Goal: Information Seeking & Learning: Learn about a topic

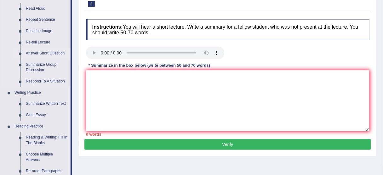
scroll to position [76, 0]
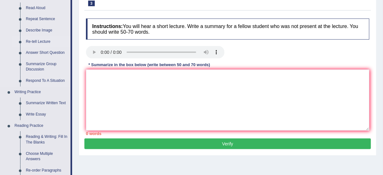
click at [44, 42] on link "Re-tell Lecture" at bounding box center [47, 41] width 48 height 11
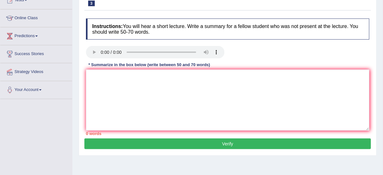
scroll to position [97, 0]
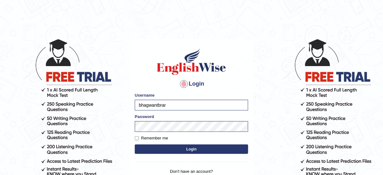
click at [184, 149] on button "Login" at bounding box center [191, 148] width 113 height 9
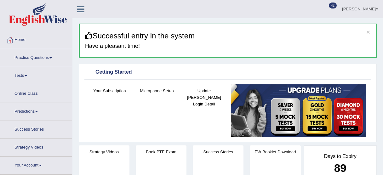
click at [42, 68] on link "Tests" at bounding box center [36, 75] width 72 height 16
click at [42, 60] on link "Practice Questions" at bounding box center [36, 57] width 72 height 16
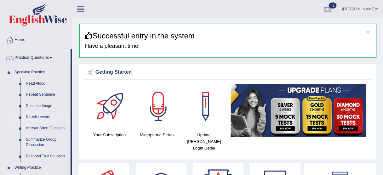
click at [44, 114] on link "Re-tell Lecture" at bounding box center [47, 117] width 48 height 11
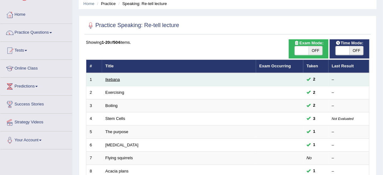
click at [117, 80] on link "Ikebana" at bounding box center [112, 79] width 14 height 5
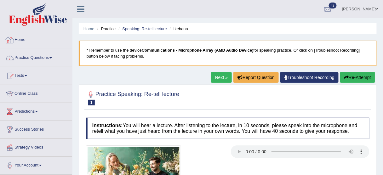
click at [45, 56] on link "Practice Questions" at bounding box center [36, 57] width 72 height 16
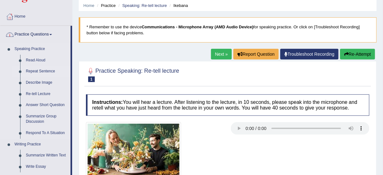
scroll to position [50, 0]
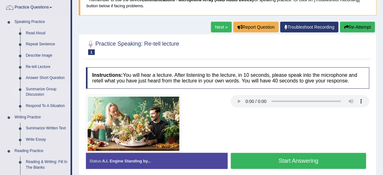
click at [47, 89] on link "Summarize Group Discussion" at bounding box center [47, 92] width 48 height 17
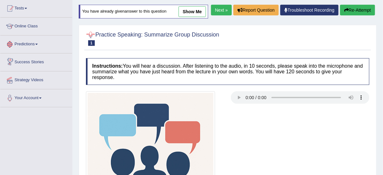
scroll to position [50, 0]
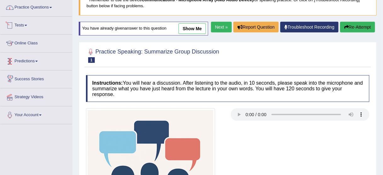
click at [43, 13] on link "Practice Questions" at bounding box center [36, 7] width 72 height 16
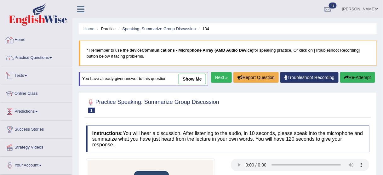
scroll to position [0, 0]
click at [33, 53] on link "Practice Questions" at bounding box center [36, 57] width 72 height 16
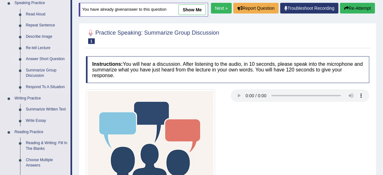
scroll to position [126, 0]
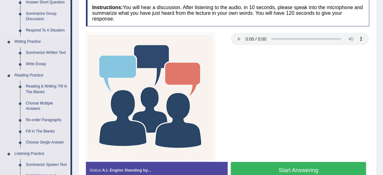
click at [39, 30] on link "Respond To A Situation" at bounding box center [47, 30] width 48 height 11
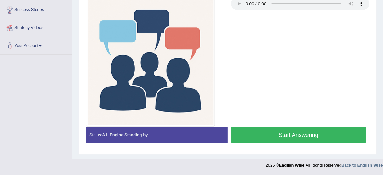
scroll to position [172, 0]
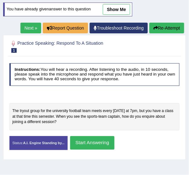
click at [34, 23] on link "Next »" at bounding box center [30, 28] width 21 height 11
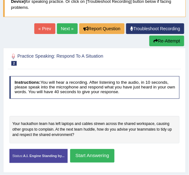
click at [59, 25] on link "Next »" at bounding box center [67, 28] width 21 height 11
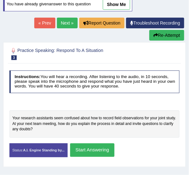
scroll to position [81, 0]
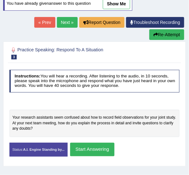
drag, startPoint x: 104, startPoint y: 111, endPoint x: 171, endPoint y: 112, distance: 66.7
click at [171, 112] on div "Your research assistants seem confused about how to record field observations f…" at bounding box center [94, 123] width 171 height 27
click at [65, 19] on link "Next »" at bounding box center [67, 22] width 21 height 11
